Goal: Task Accomplishment & Management: Use online tool/utility

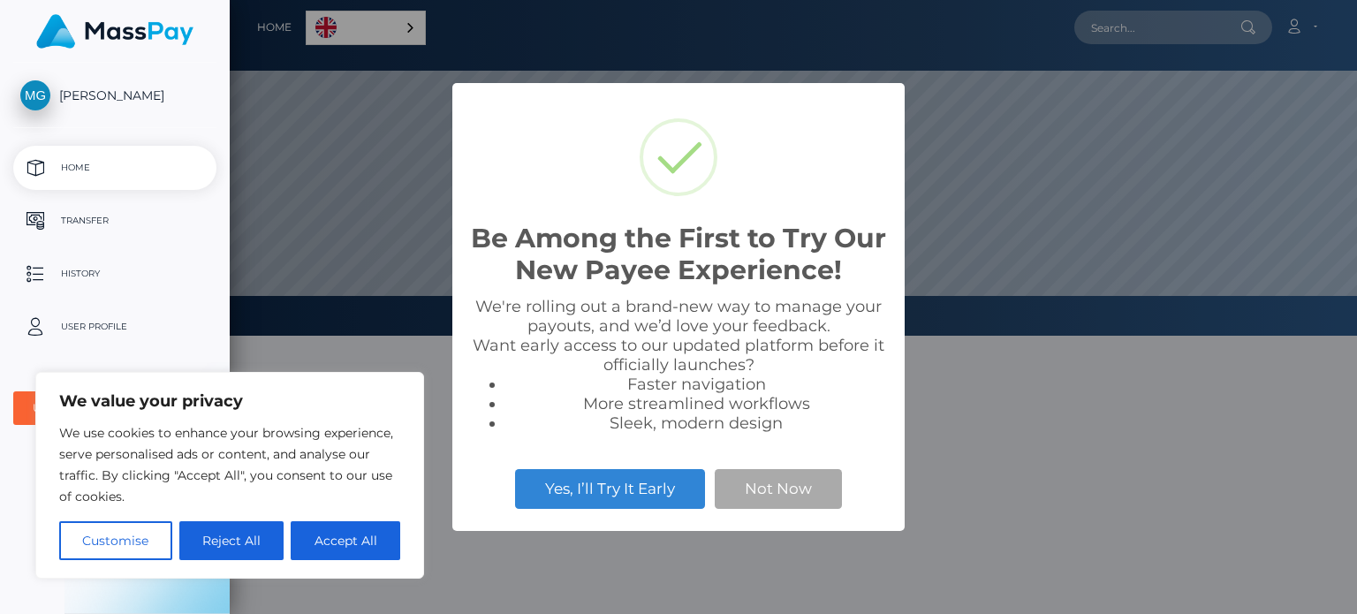
scroll to position [336, 1128]
click at [773, 494] on button "Not Now" at bounding box center [778, 488] width 127 height 39
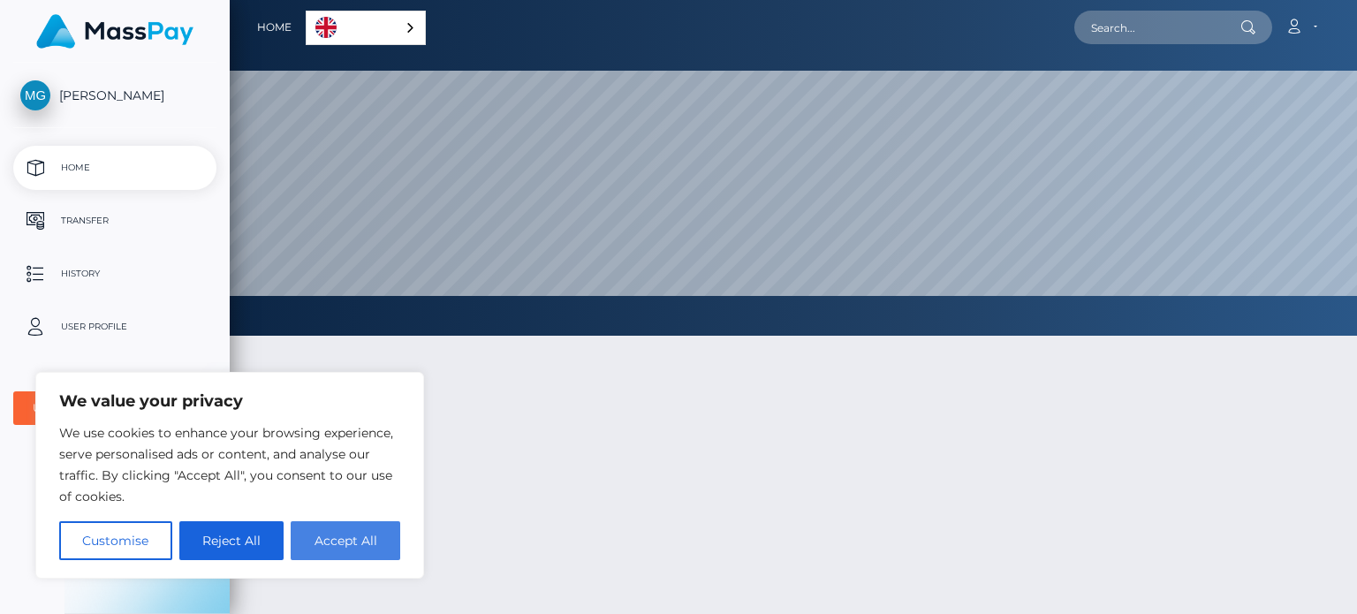
click at [395, 541] on button "Accept All" at bounding box center [346, 540] width 110 height 39
checkbox input "true"
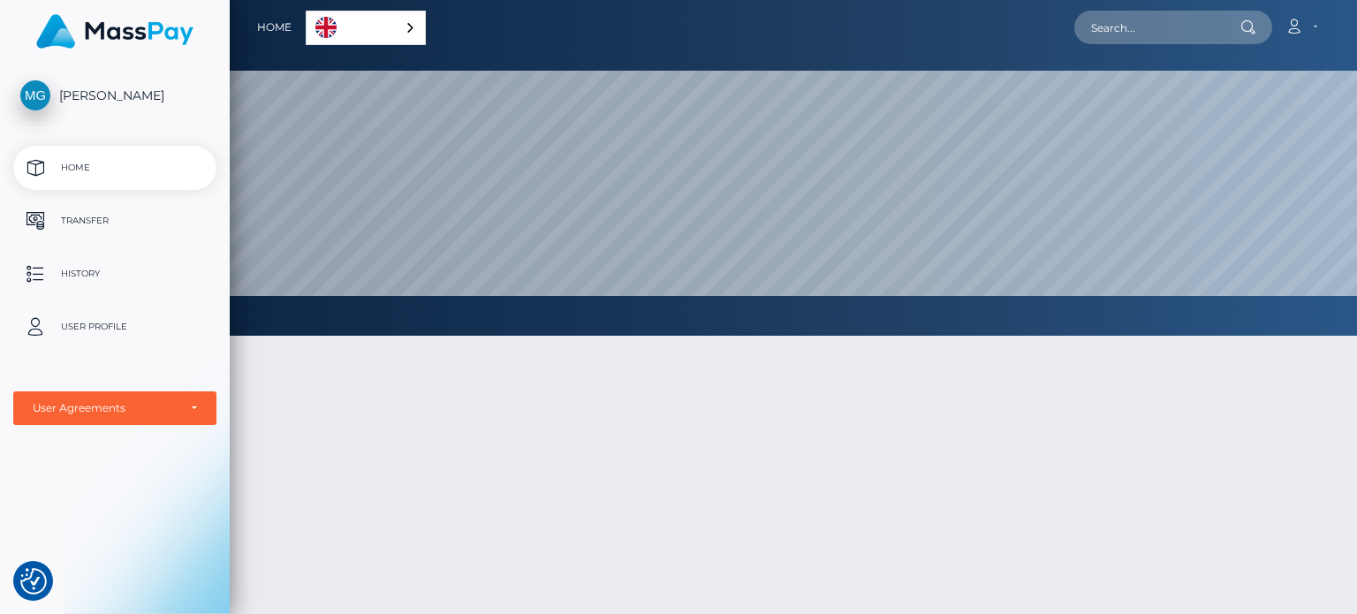
click at [94, 218] on p "Transfer" at bounding box center [114, 221] width 189 height 27
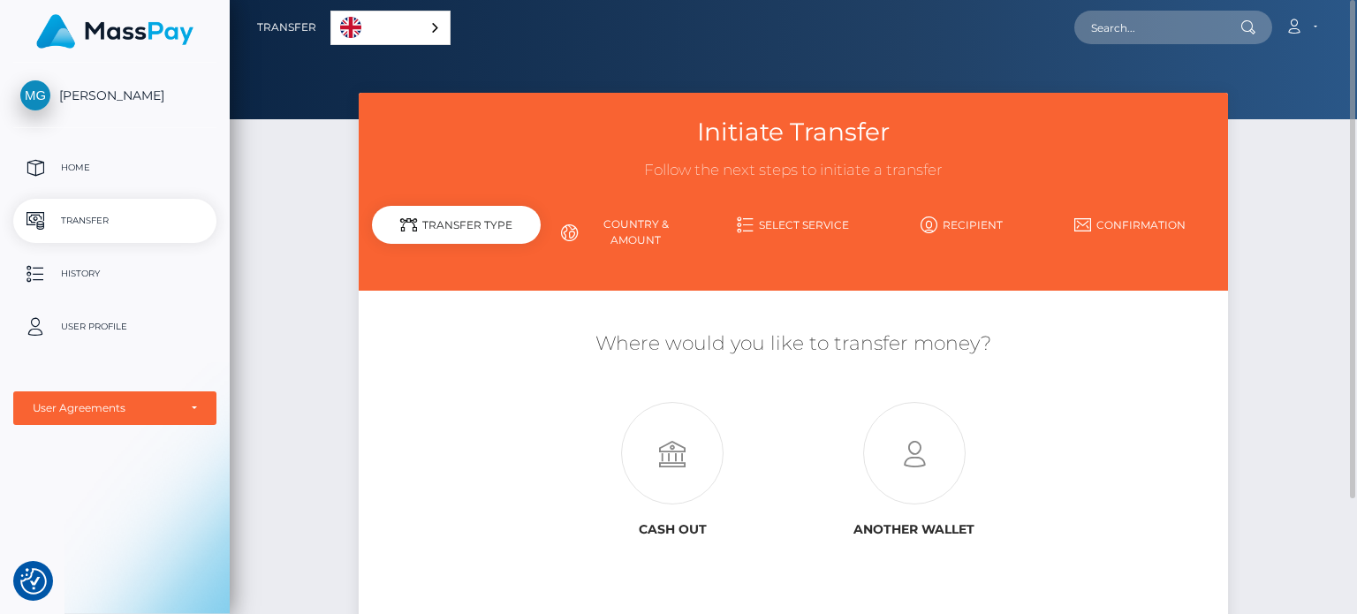
click at [625, 220] on link "Country & Amount" at bounding box center [625, 232] width 169 height 46
click at [71, 338] on p "User Profile" at bounding box center [114, 327] width 189 height 27
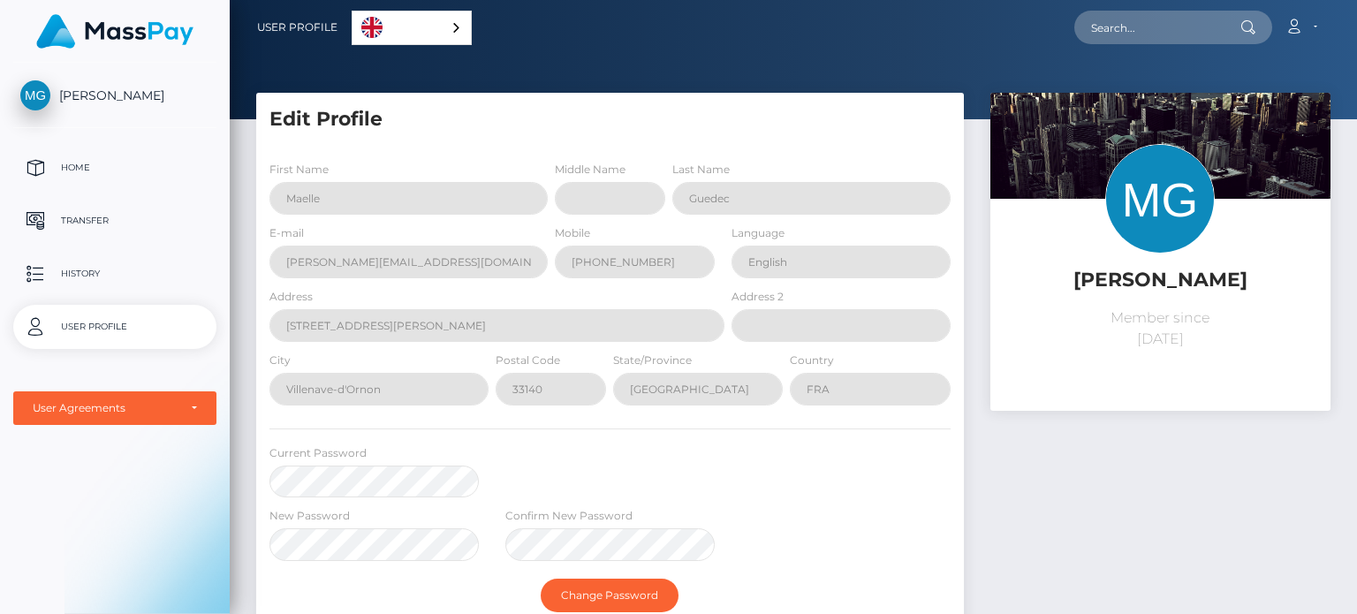
select select
click at [62, 173] on p "Home" at bounding box center [114, 168] width 189 height 27
click at [73, 224] on p "Transfer" at bounding box center [114, 221] width 189 height 27
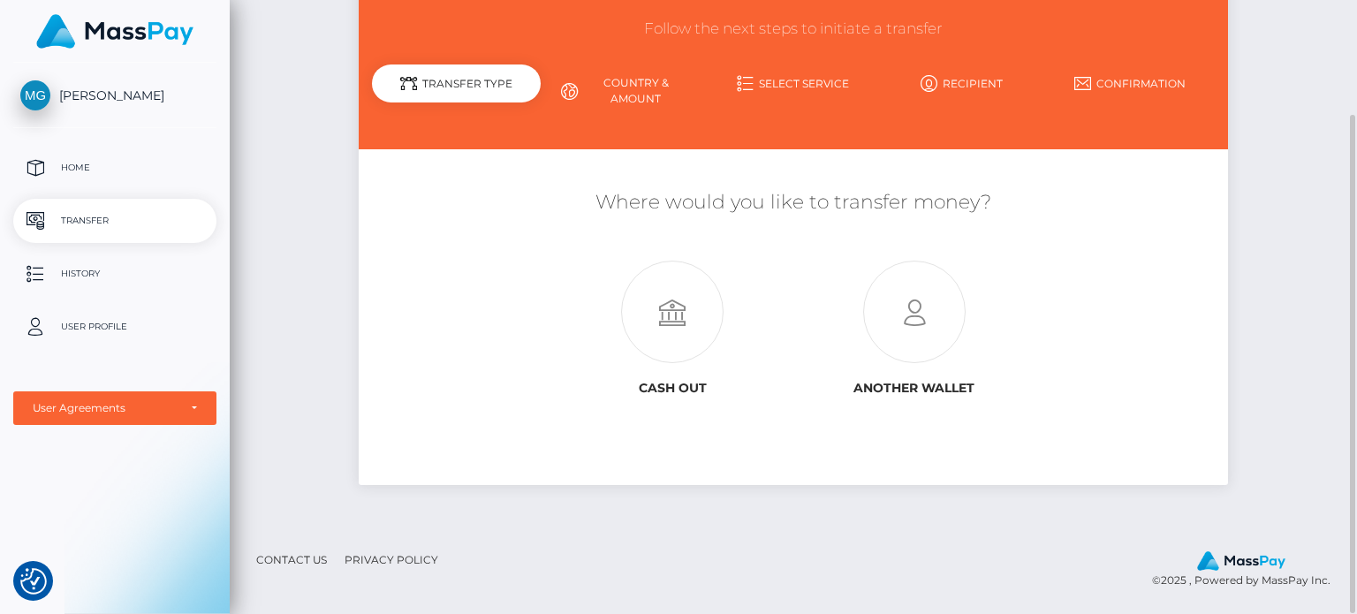
scroll to position [141, 0]
click at [905, 323] on icon at bounding box center [914, 313] width 241 height 103
